Goal: Check status: Check status

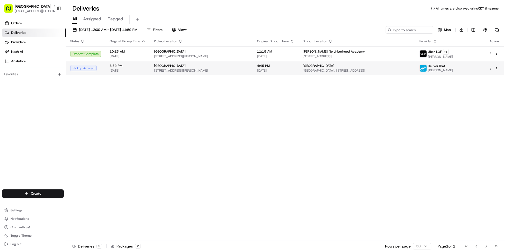
click at [270, 63] on td "4:45 PM 08/18/2025" at bounding box center [276, 68] width 46 height 14
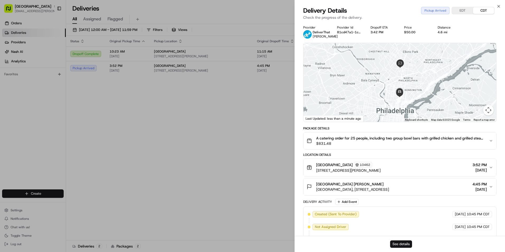
click at [402, 246] on button "See details" at bounding box center [401, 243] width 22 height 7
click at [458, 11] on button "EDT" at bounding box center [462, 10] width 21 height 7
click at [464, 9] on button "EDT" at bounding box center [462, 10] width 21 height 7
click at [487, 11] on button "CDT" at bounding box center [483, 10] width 21 height 7
click at [456, 10] on button "EDT" at bounding box center [462, 10] width 21 height 7
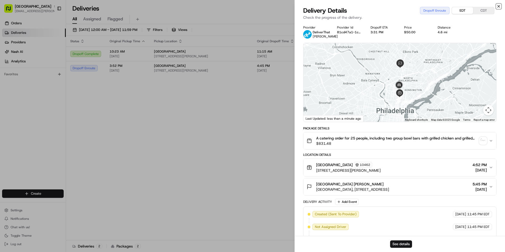
click at [500, 6] on icon "button" at bounding box center [499, 6] width 4 height 4
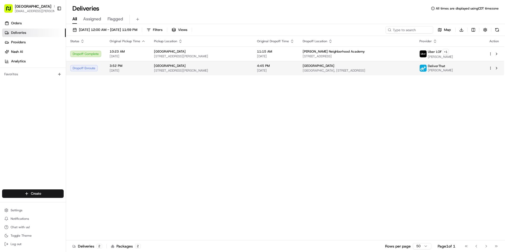
click at [179, 69] on span "[STREET_ADDRESS][PERSON_NAME]" at bounding box center [201, 70] width 95 height 4
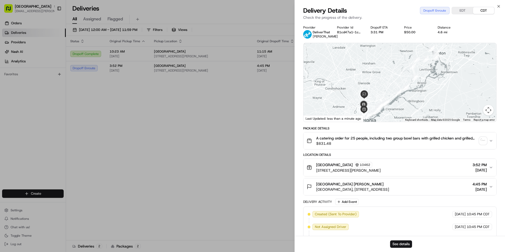
click at [457, 11] on button "EDT" at bounding box center [462, 10] width 21 height 7
click at [395, 247] on button "See details" at bounding box center [401, 243] width 22 height 7
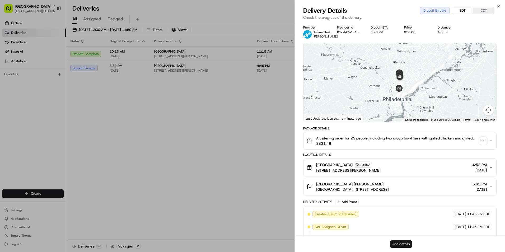
click at [496, 7] on div "Delivery Details Dropoff Enroute EDT CDT" at bounding box center [399, 10] width 193 height 8
click at [497, 6] on icon "button" at bounding box center [499, 6] width 4 height 4
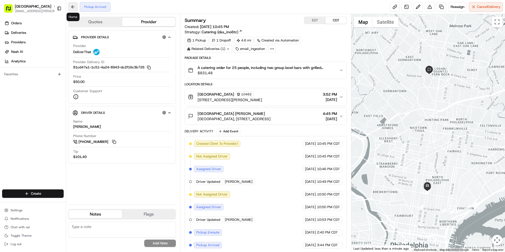
click at [74, 8] on button at bounding box center [73, 7] width 10 height 10
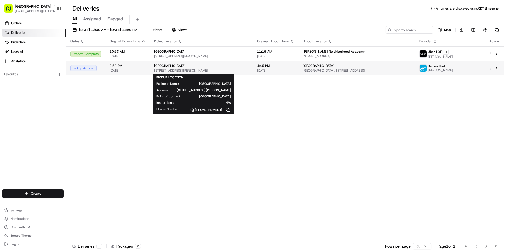
click at [222, 66] on div "[GEOGRAPHIC_DATA]" at bounding box center [201, 66] width 95 height 4
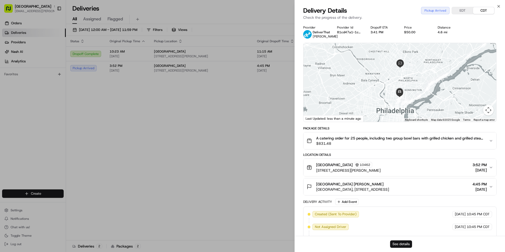
click at [400, 241] on button "See details" at bounding box center [401, 243] width 22 height 7
click at [498, 7] on icon "button" at bounding box center [499, 6] width 4 height 4
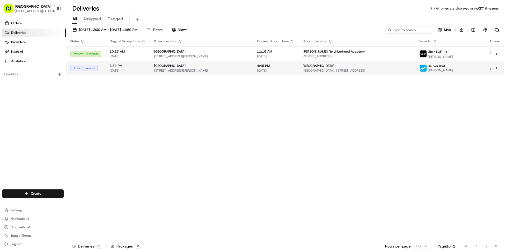
click at [163, 65] on span "[GEOGRAPHIC_DATA]" at bounding box center [170, 66] width 32 height 4
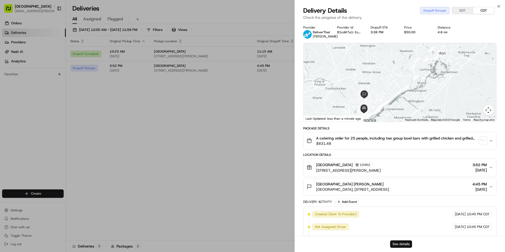
click at [400, 242] on button "See details" at bounding box center [401, 243] width 22 height 7
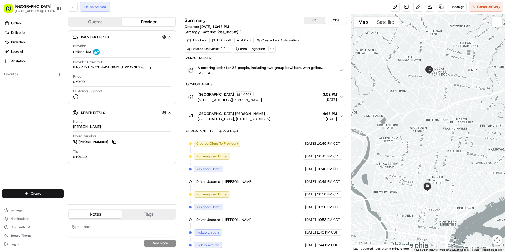
click at [310, 20] on button "EDT" at bounding box center [314, 20] width 21 height 7
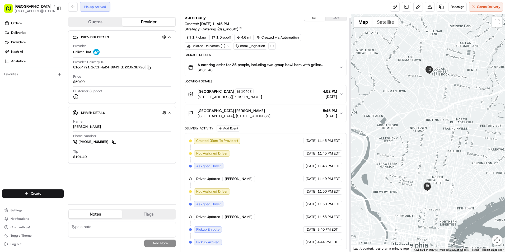
scroll to position [4, 0]
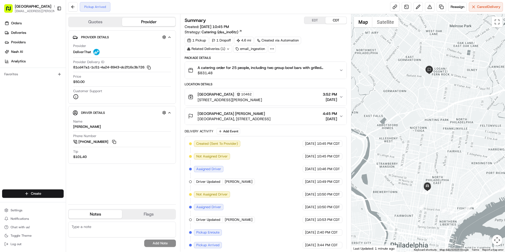
click at [311, 113] on div "La Salle University Jennine LaCroix Olney Hall, 1900 W Olney Ave, Philadelphia,…" at bounding box center [263, 116] width 151 height 11
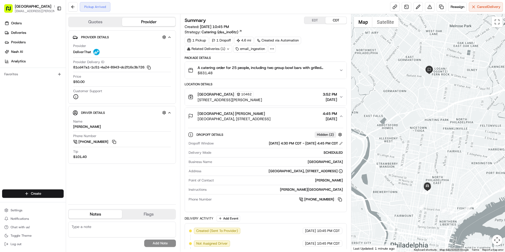
click at [325, 116] on span "[DATE]" at bounding box center [330, 118] width 14 height 5
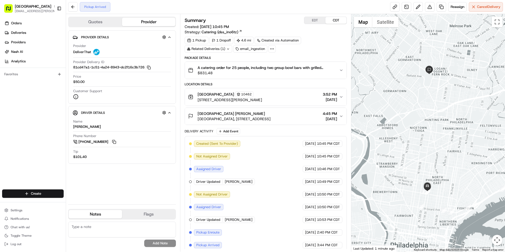
scroll to position [4, 0]
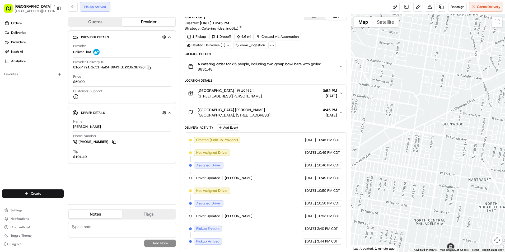
drag, startPoint x: 415, startPoint y: 165, endPoint x: 417, endPoint y: 86, distance: 78.7
click at [417, 86] on div at bounding box center [428, 133] width 154 height 238
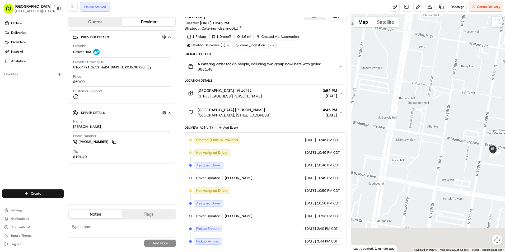
drag, startPoint x: 455, startPoint y: 214, endPoint x: 430, endPoint y: 109, distance: 108.0
click at [430, 109] on div at bounding box center [428, 133] width 154 height 238
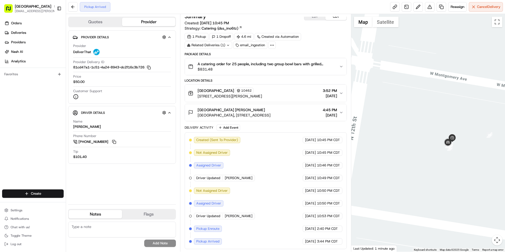
drag, startPoint x: 486, startPoint y: 175, endPoint x: 380, endPoint y: 166, distance: 106.3
click at [380, 166] on div at bounding box center [428, 133] width 154 height 238
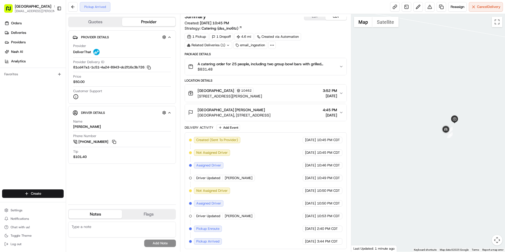
drag, startPoint x: 441, startPoint y: 165, endPoint x: 421, endPoint y: 166, distance: 20.4
click at [421, 166] on div at bounding box center [428, 133] width 154 height 238
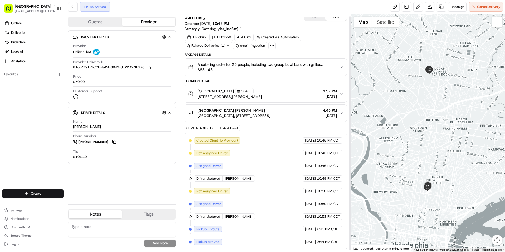
scroll to position [4, 0]
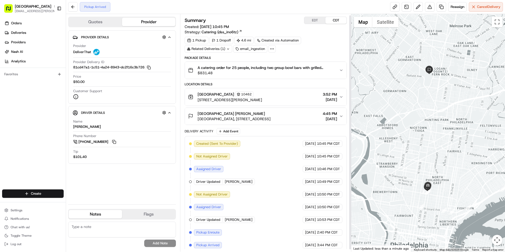
scroll to position [4, 0]
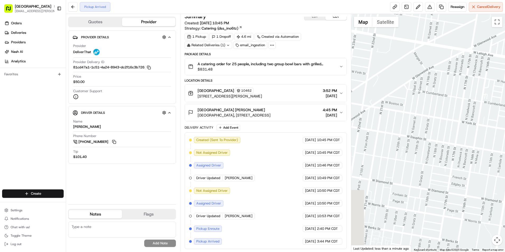
drag, startPoint x: 433, startPoint y: 203, endPoint x: 393, endPoint y: 90, distance: 120.0
click at [393, 90] on div at bounding box center [428, 133] width 154 height 238
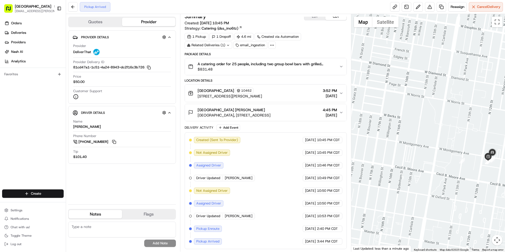
drag, startPoint x: 435, startPoint y: 167, endPoint x: 381, endPoint y: 57, distance: 123.3
click at [381, 57] on div at bounding box center [428, 133] width 154 height 238
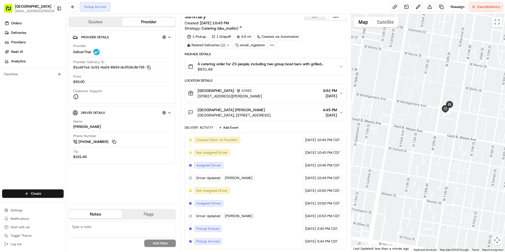
drag, startPoint x: 404, startPoint y: 114, endPoint x: 371, endPoint y: 90, distance: 41.2
click at [371, 90] on div at bounding box center [428, 133] width 154 height 238
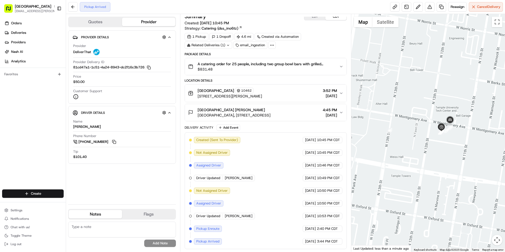
drag, startPoint x: 409, startPoint y: 93, endPoint x: 398, endPoint y: 132, distance: 39.9
click at [398, 132] on div at bounding box center [428, 133] width 154 height 238
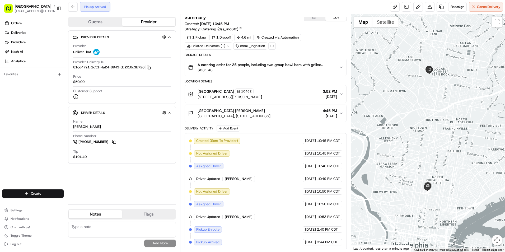
scroll to position [4, 0]
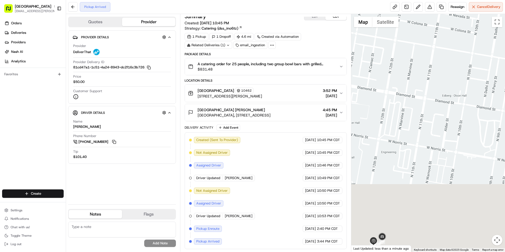
drag, startPoint x: 423, startPoint y: 201, endPoint x: 408, endPoint y: 105, distance: 96.5
click at [408, 105] on div at bounding box center [428, 133] width 154 height 238
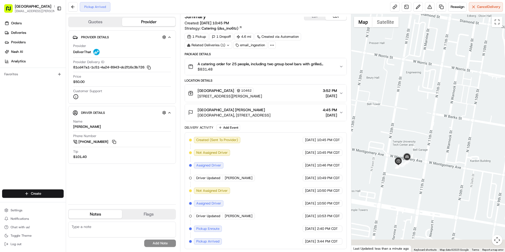
drag, startPoint x: 407, startPoint y: 191, endPoint x: 439, endPoint y: 90, distance: 106.4
click at [439, 90] on div at bounding box center [428, 133] width 154 height 238
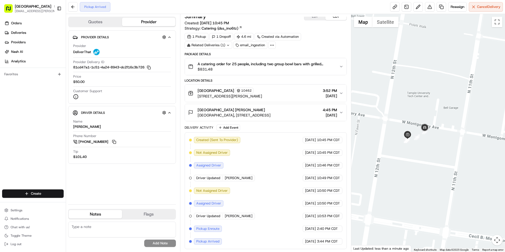
drag, startPoint x: 432, startPoint y: 152, endPoint x: 468, endPoint y: 123, distance: 45.8
click at [468, 123] on div at bounding box center [428, 133] width 154 height 238
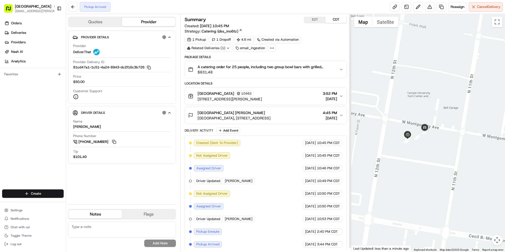
scroll to position [0, 0]
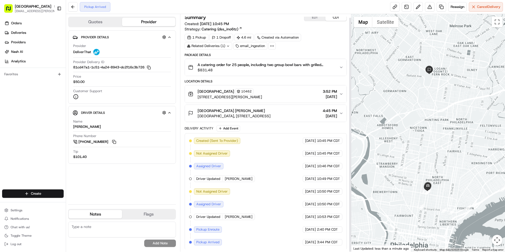
scroll to position [4, 0]
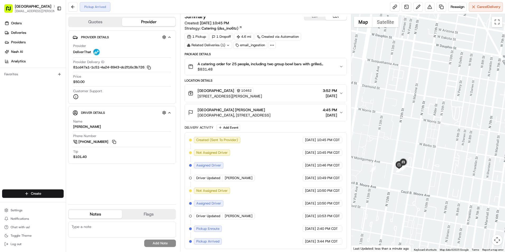
drag, startPoint x: 413, startPoint y: 204, endPoint x: 498, endPoint y: 120, distance: 120.1
click at [498, 120] on div at bounding box center [428, 133] width 154 height 238
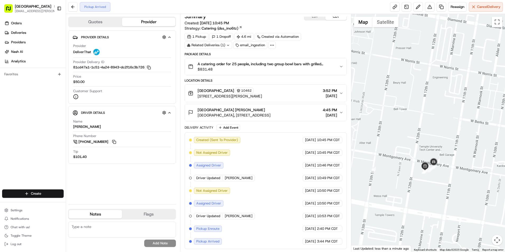
drag, startPoint x: 486, startPoint y: 151, endPoint x: 501, endPoint y: 145, distance: 15.9
click at [501, 145] on div at bounding box center [428, 133] width 154 height 238
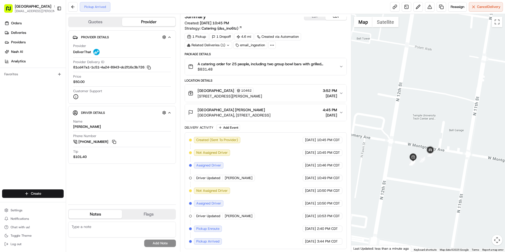
drag, startPoint x: 423, startPoint y: 167, endPoint x: 464, endPoint y: 152, distance: 43.4
click at [464, 152] on div at bounding box center [428, 133] width 154 height 238
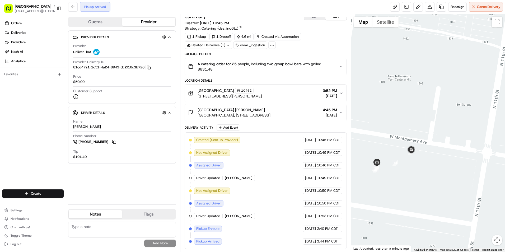
drag, startPoint x: 438, startPoint y: 160, endPoint x: 456, endPoint y: 156, distance: 18.5
click at [456, 156] on div at bounding box center [428, 133] width 154 height 238
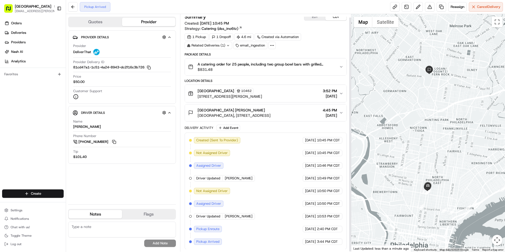
scroll to position [4, 0]
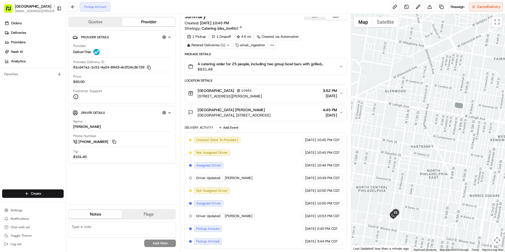
drag, startPoint x: 398, startPoint y: 203, endPoint x: 455, endPoint y: 134, distance: 89.6
click at [455, 134] on div at bounding box center [428, 133] width 154 height 238
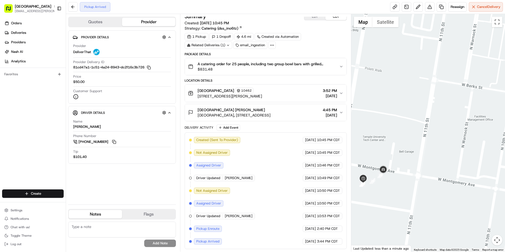
drag, startPoint x: 400, startPoint y: 202, endPoint x: 445, endPoint y: 167, distance: 57.2
click at [445, 167] on div at bounding box center [428, 133] width 154 height 238
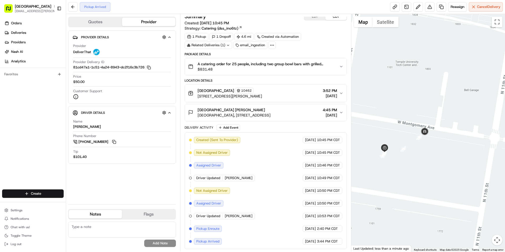
drag, startPoint x: 407, startPoint y: 182, endPoint x: 435, endPoint y: 172, distance: 29.0
click at [435, 172] on div at bounding box center [428, 133] width 154 height 238
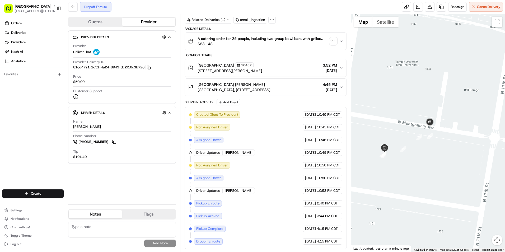
click at [306, 91] on div "La Salle University Jennine LaCroix Olney Hall, 1900 W Olney Ave, Philadelphia,…" at bounding box center [263, 87] width 151 height 11
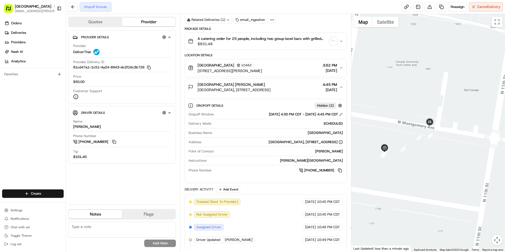
click at [313, 89] on div "La Salle University Jennine LaCroix Olney Hall, 1900 W Olney Ave, Philadelphia,…" at bounding box center [263, 87] width 151 height 11
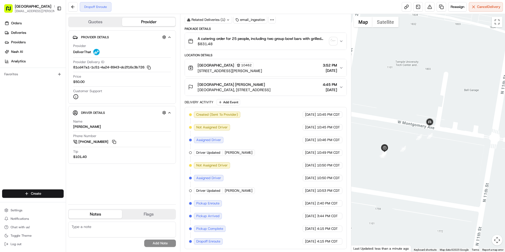
click at [323, 65] on span "3:52 PM" at bounding box center [330, 65] width 14 height 5
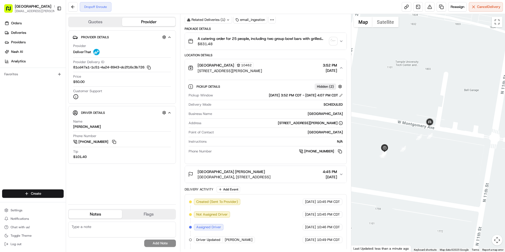
click at [310, 71] on div "Cava - Temple University 10462 1100 W Montgomery Ave, Philadelphia, PA 19122, U…" at bounding box center [263, 67] width 151 height 11
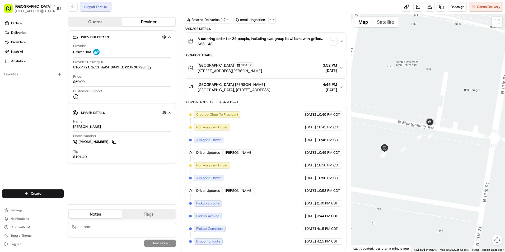
click at [340, 44] on button "A catering order for 25 people, including two group bowl bars with grilled chic…" at bounding box center [266, 41] width 162 height 17
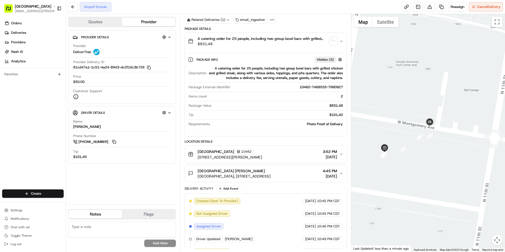
click at [340, 44] on button "A catering order for 25 people, including two group bowl bars with grilled chic…" at bounding box center [266, 41] width 162 height 17
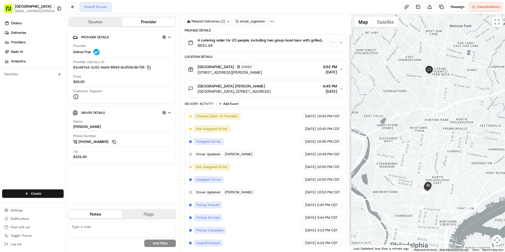
scroll to position [29, 0]
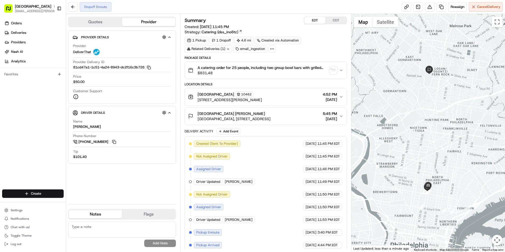
click at [314, 23] on button "EDT" at bounding box center [314, 20] width 21 height 7
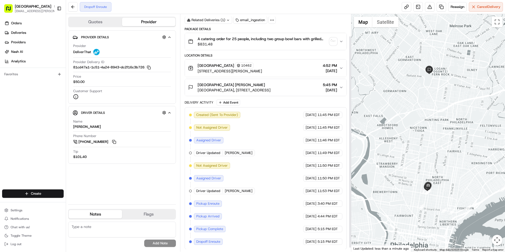
scroll to position [29, 0]
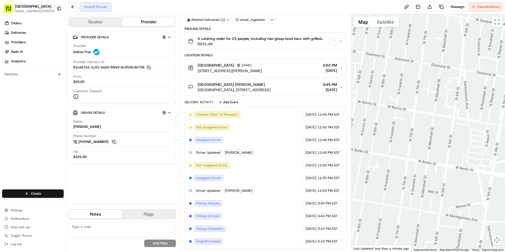
drag, startPoint x: 477, startPoint y: 184, endPoint x: 506, endPoint y: 167, distance: 33.7
click at [505, 167] on html "Cava - Temple University jaidyn.hatchett@cava.com Toggle Sidebar Orders Deliver…" at bounding box center [252, 126] width 505 height 252
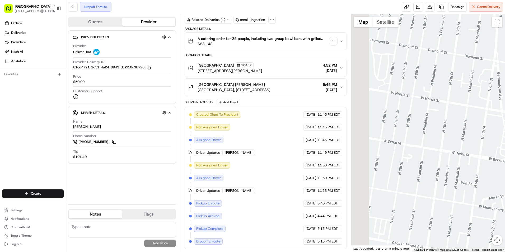
drag, startPoint x: 408, startPoint y: 176, endPoint x: 506, endPoint y: 180, distance: 97.5
click at [505, 180] on html "Cava - Temple University jaidyn.hatchett@cava.com Toggle Sidebar Orders Deliver…" at bounding box center [252, 126] width 505 height 252
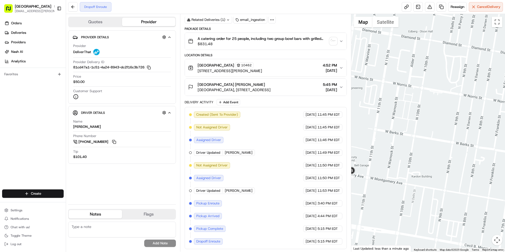
drag, startPoint x: 419, startPoint y: 165, endPoint x: 493, endPoint y: 171, distance: 75.0
click at [493, 171] on div at bounding box center [428, 133] width 154 height 238
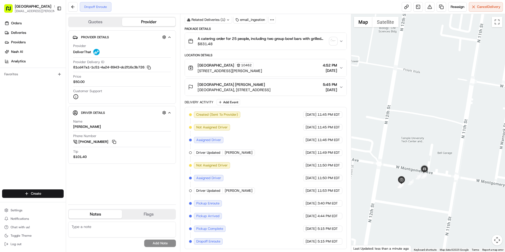
drag, startPoint x: 425, startPoint y: 171, endPoint x: 392, endPoint y: 126, distance: 55.6
click at [391, 125] on div at bounding box center [428, 133] width 154 height 238
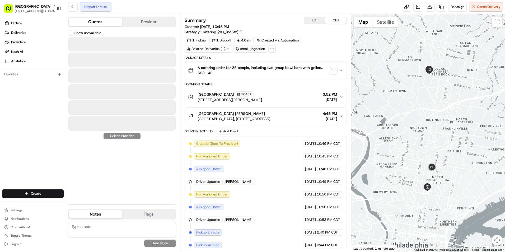
click at [104, 23] on button "Quotes" at bounding box center [95, 22] width 53 height 8
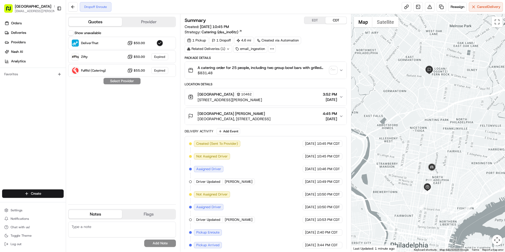
click at [163, 20] on button "Provider" at bounding box center [148, 22] width 53 height 8
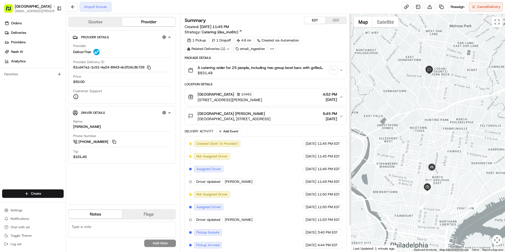
click at [310, 22] on button "EDT" at bounding box center [314, 20] width 21 height 7
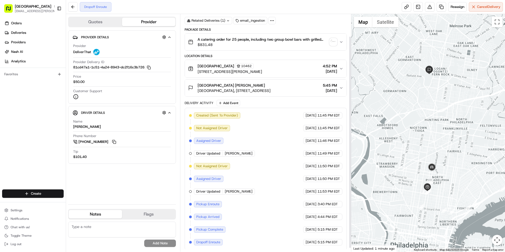
scroll to position [29, 0]
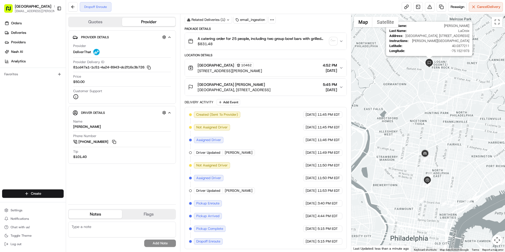
click at [428, 60] on img at bounding box center [429, 63] width 8 height 8
click at [431, 62] on img at bounding box center [429, 63] width 8 height 8
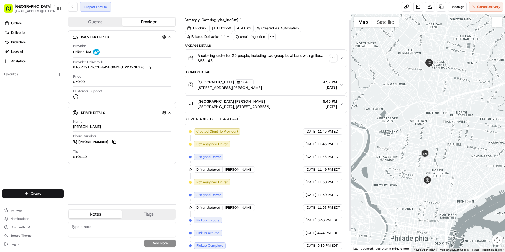
scroll to position [0, 0]
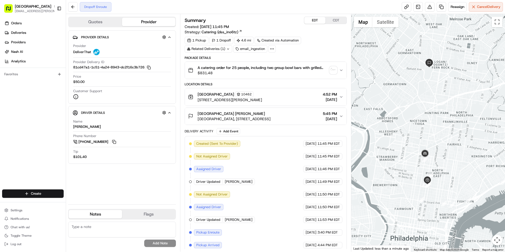
click at [321, 72] on span "$831.48" at bounding box center [263, 72] width 130 height 5
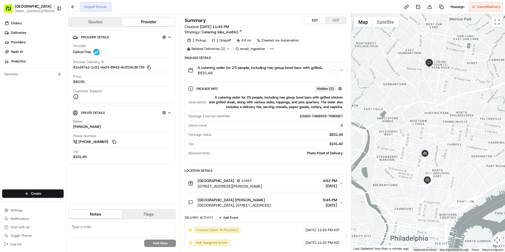
click at [319, 71] on span "$831.48" at bounding box center [263, 72] width 130 height 5
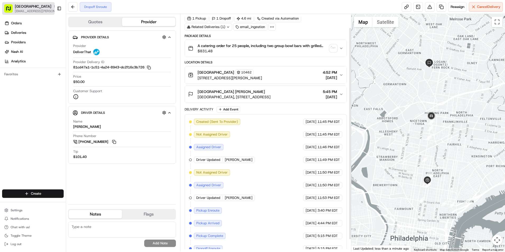
scroll to position [29, 0]
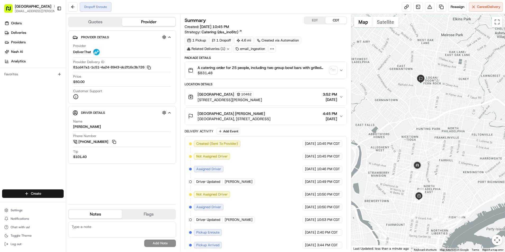
drag, startPoint x: 403, startPoint y: 152, endPoint x: 402, endPoint y: 172, distance: 19.6
click at [402, 172] on div at bounding box center [428, 133] width 154 height 238
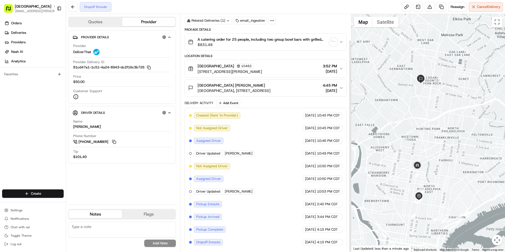
scroll to position [29, 0]
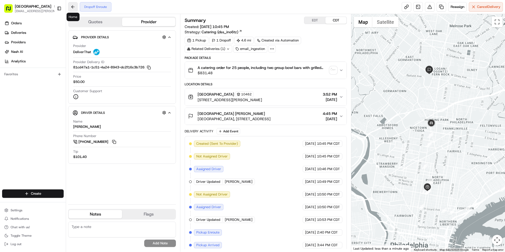
click at [71, 4] on button at bounding box center [73, 7] width 10 height 10
click at [171, 38] on icon "button" at bounding box center [169, 37] width 4 height 4
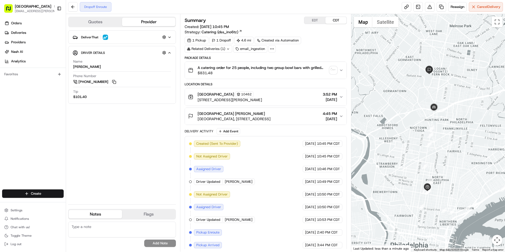
click at [171, 38] on icon "button" at bounding box center [169, 37] width 4 height 4
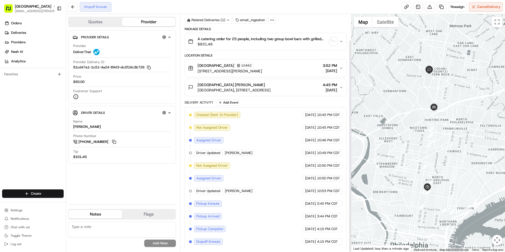
scroll to position [29, 0]
click at [323, 87] on span "[DATE]" at bounding box center [330, 89] width 14 height 5
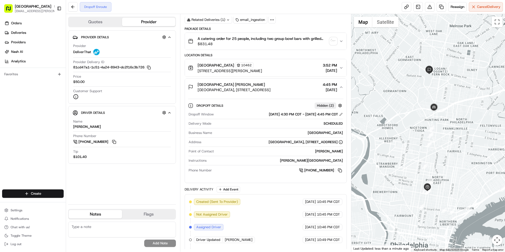
click at [325, 85] on span "4:45 PM" at bounding box center [330, 84] width 14 height 5
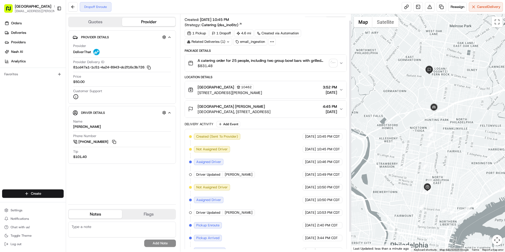
scroll to position [0, 0]
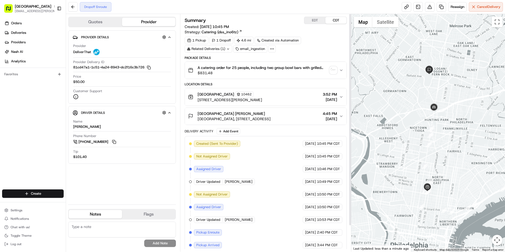
click at [316, 17] on button "EDT" at bounding box center [314, 20] width 21 height 7
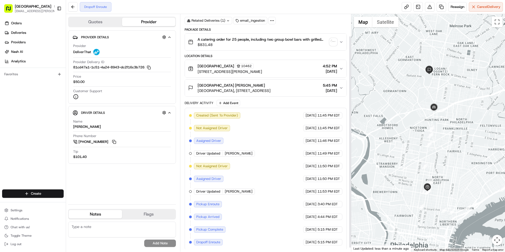
scroll to position [29, 0]
click at [332, 86] on span "5:45 PM" at bounding box center [330, 84] width 14 height 5
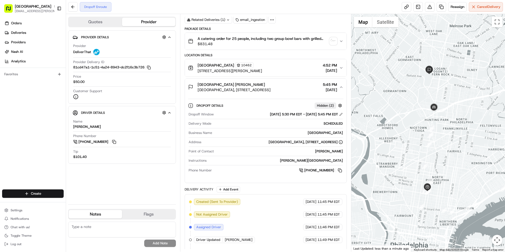
click at [339, 85] on icon "button" at bounding box center [341, 87] width 4 height 4
